Goal: Task Accomplishment & Management: Manage account settings

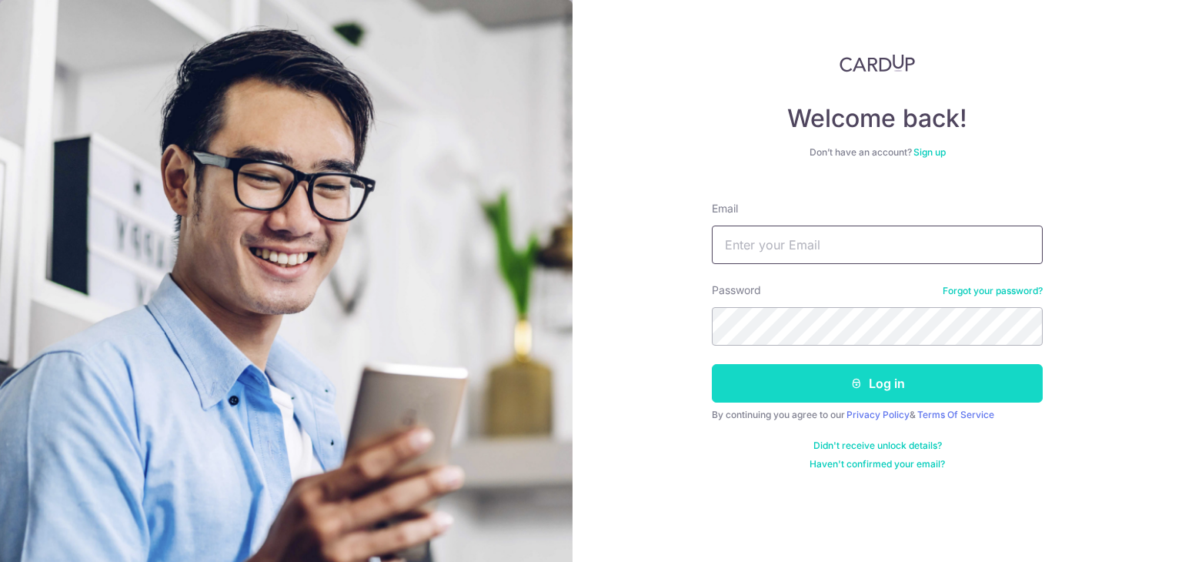
type input "[PERSON_NAME][EMAIL_ADDRESS][DOMAIN_NAME]"
click at [856, 377] on icon "submit" at bounding box center [857, 383] width 12 height 12
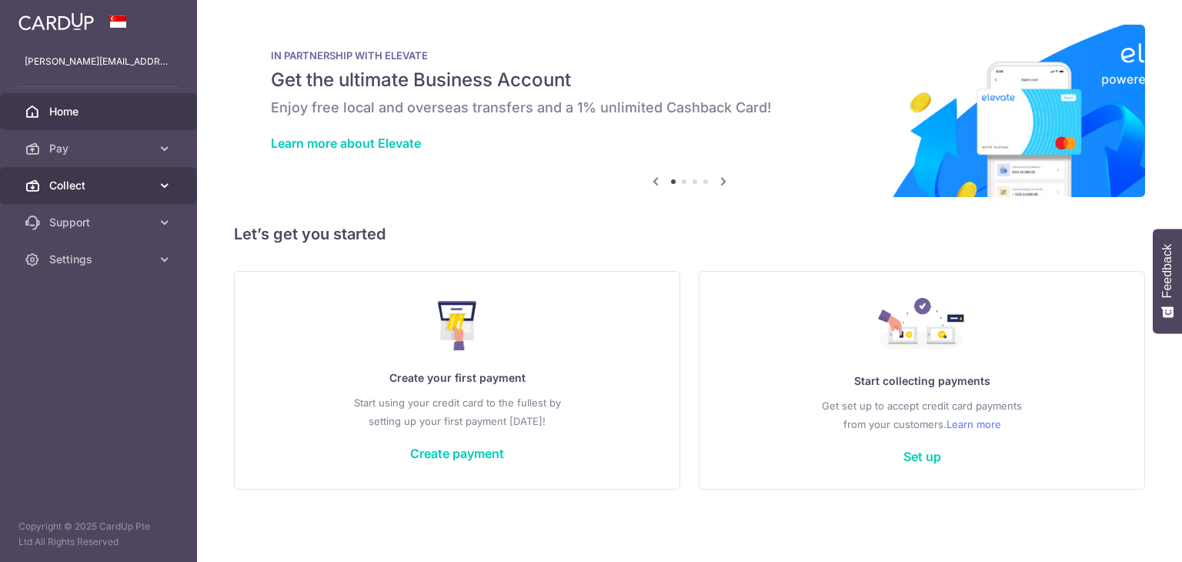
click at [159, 186] on icon at bounding box center [164, 185] width 15 height 15
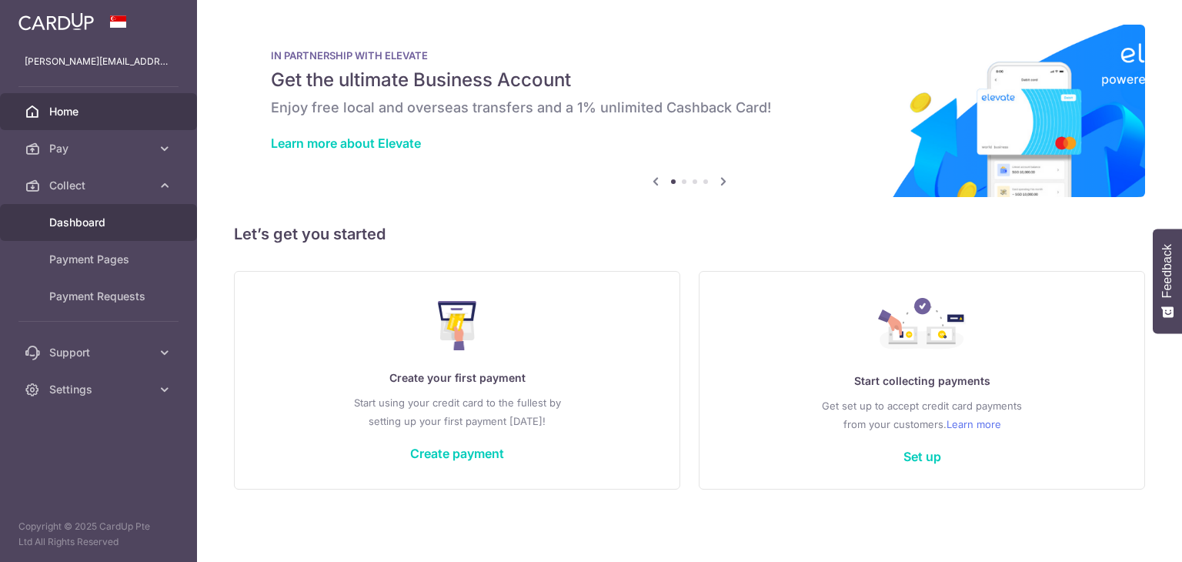
click at [97, 216] on span "Dashboard" at bounding box center [100, 222] width 102 height 15
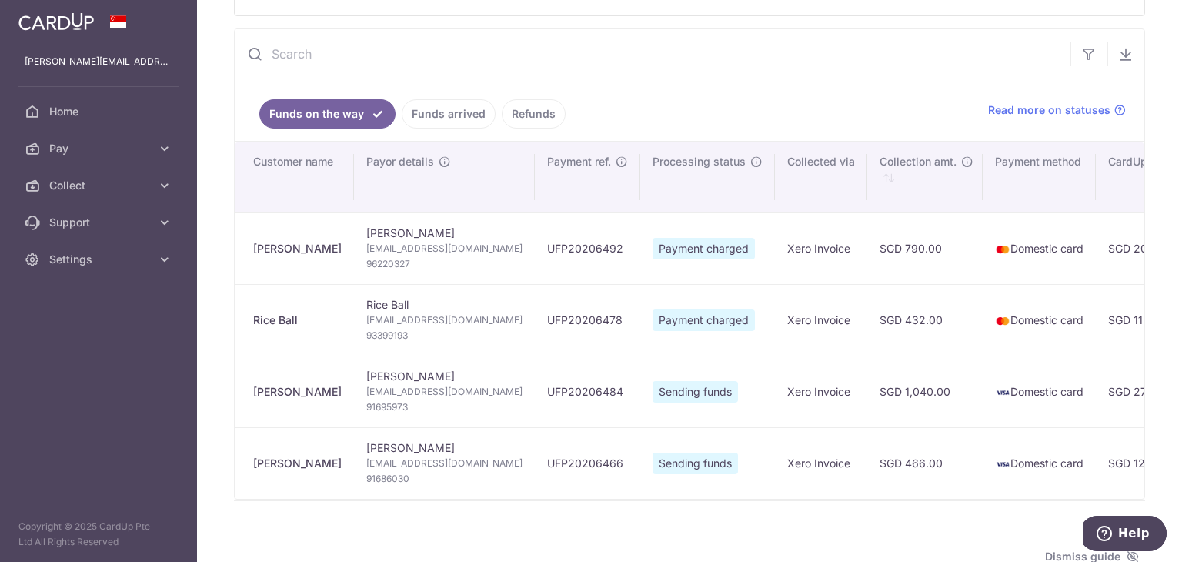
scroll to position [154, 0]
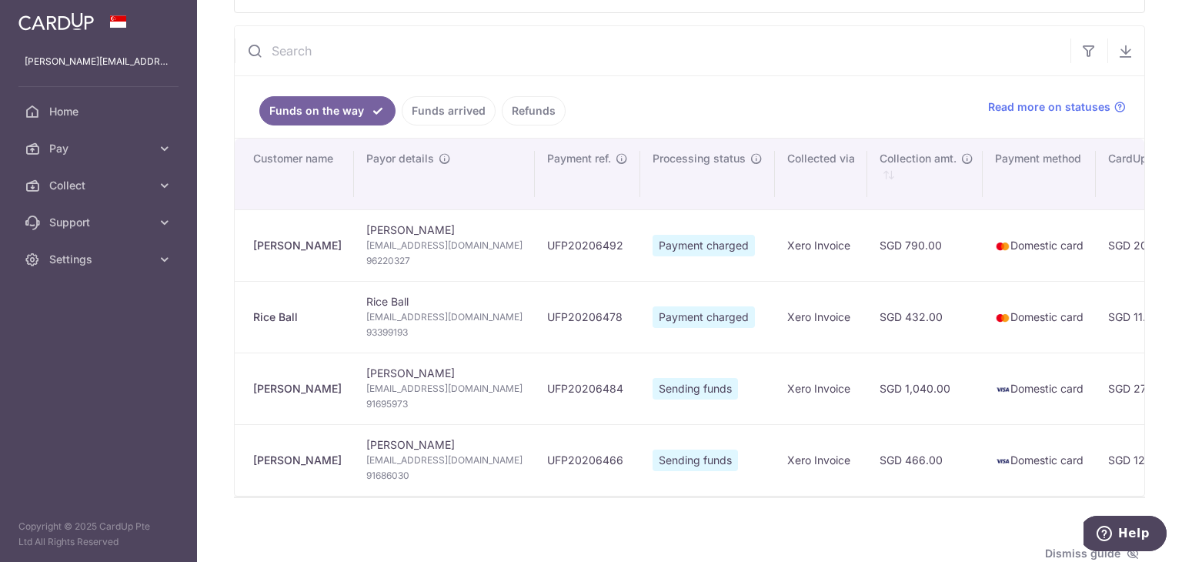
click at [426, 102] on link "Funds arrived" at bounding box center [449, 110] width 94 height 29
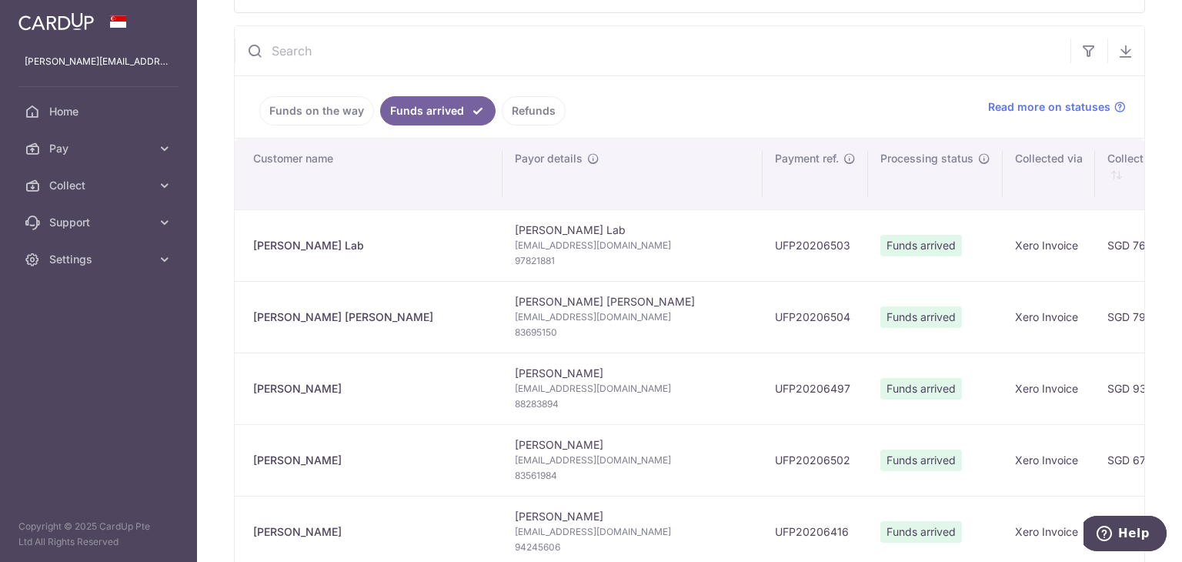
type input "[DATE]"
